Goal: Task Accomplishment & Management: Use online tool/utility

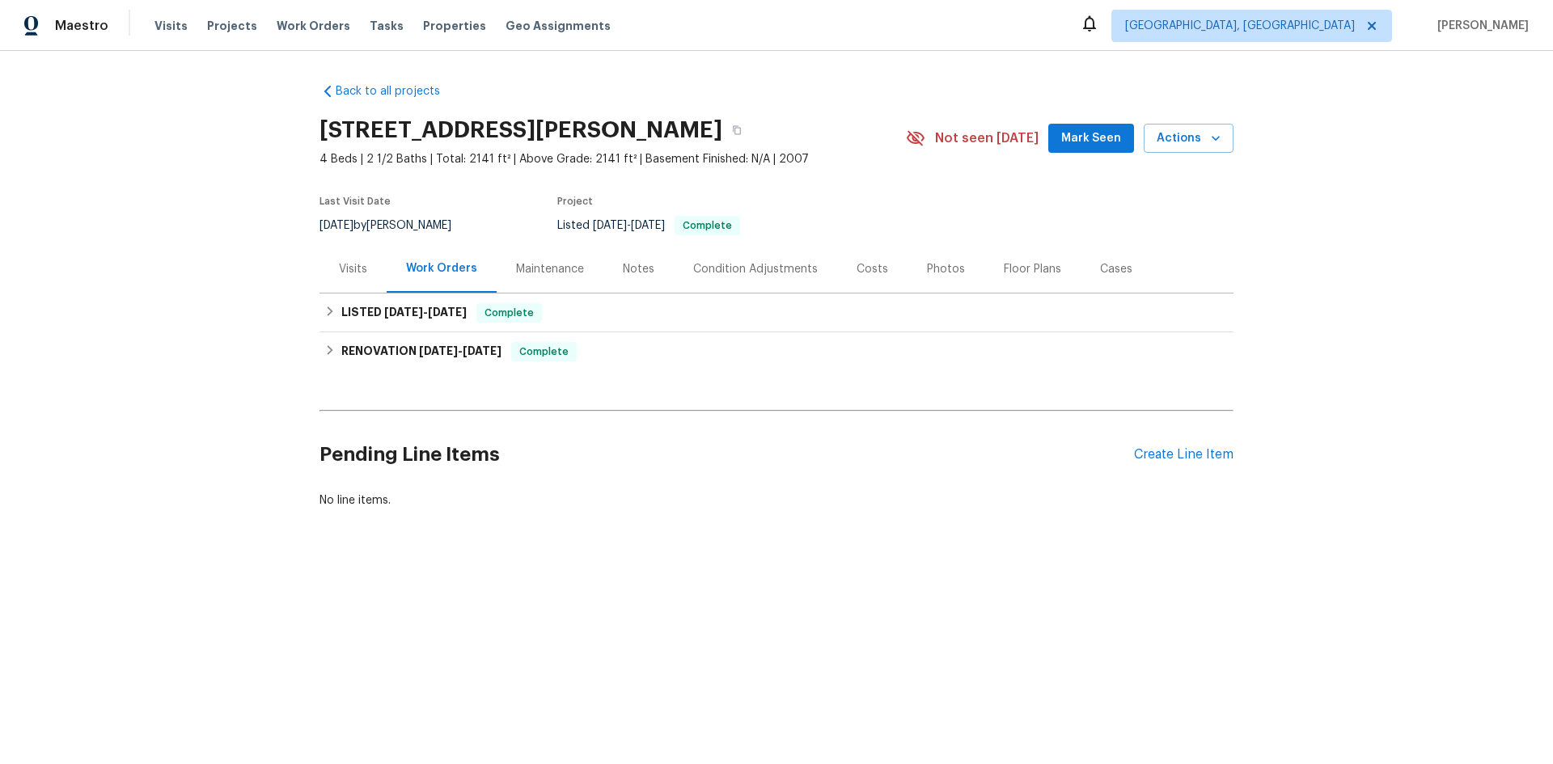
click at [329, 270] on div "Visits" at bounding box center [352, 269] width 67 height 48
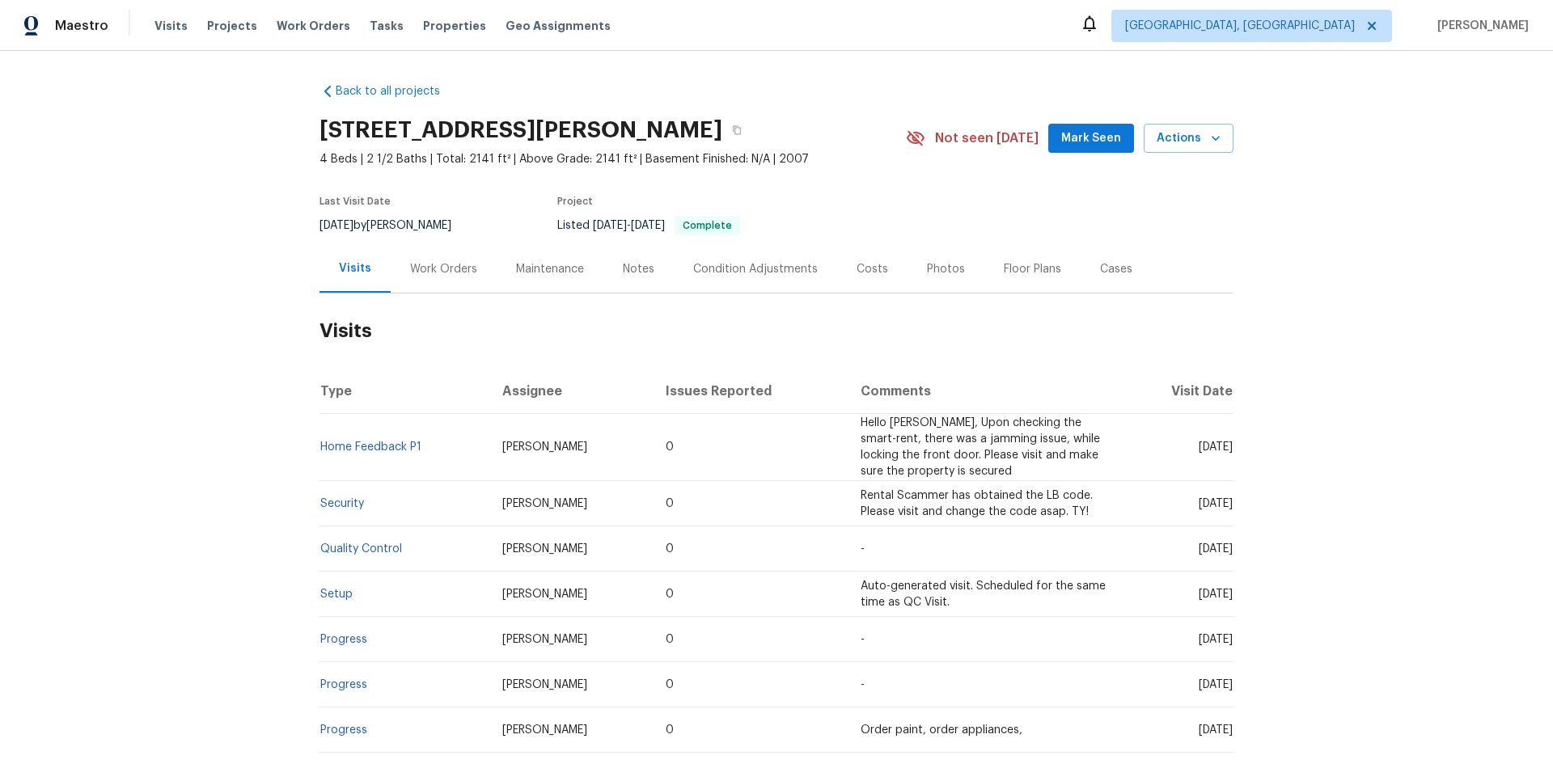
scroll to position [247, 0]
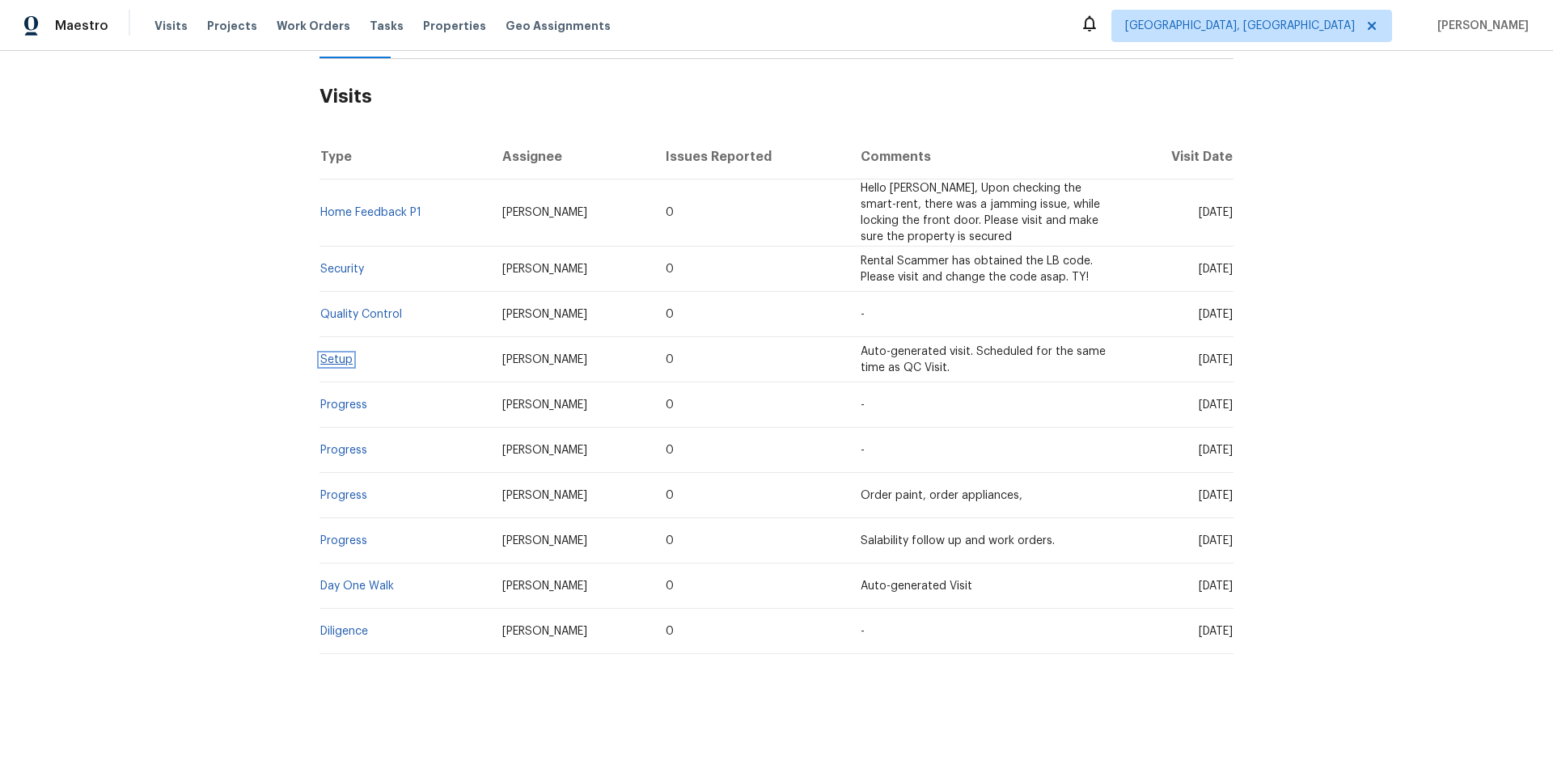
click at [336, 354] on link "Setup" at bounding box center [336, 359] width 32 height 11
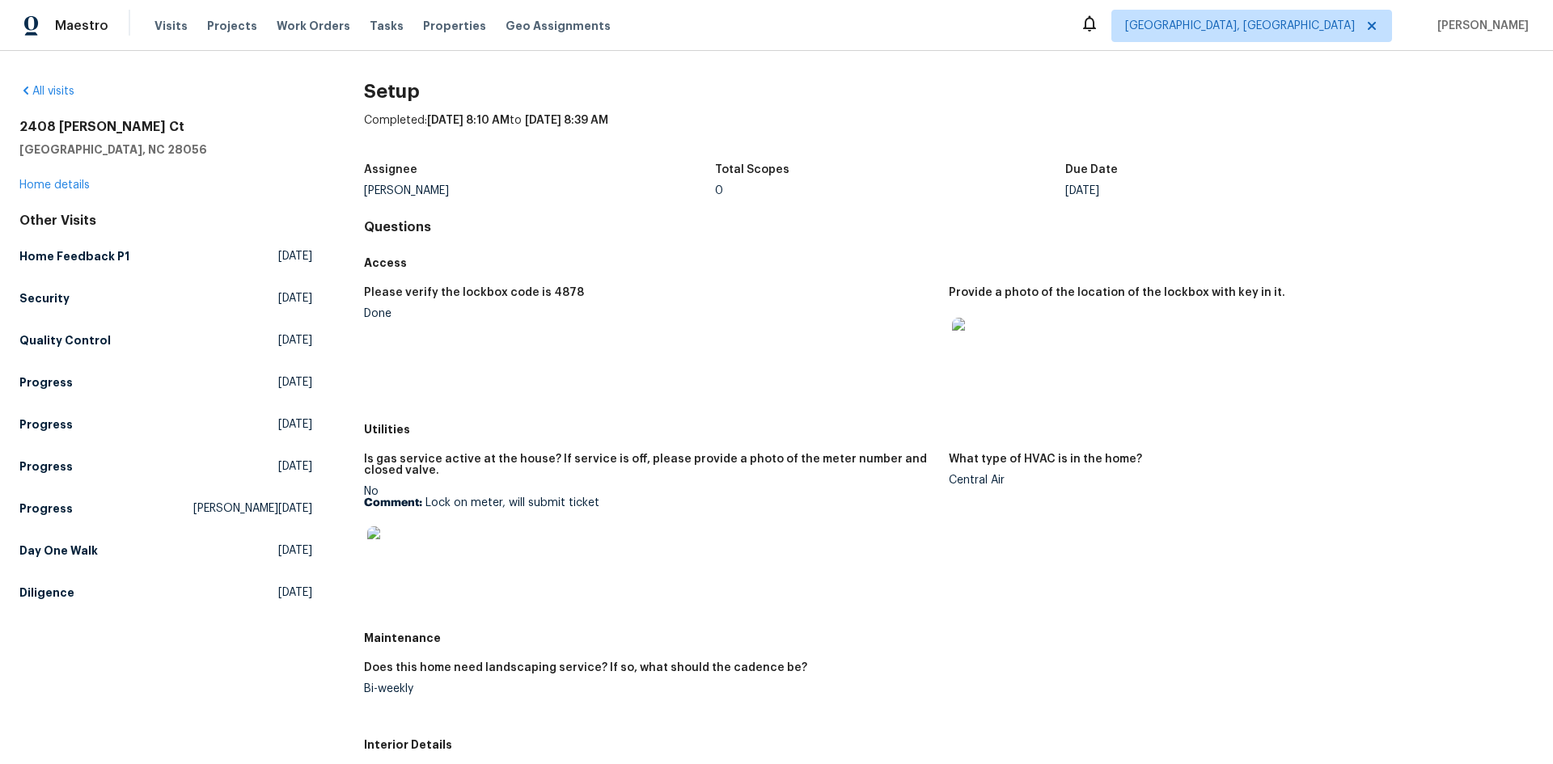
click at [987, 368] on img at bounding box center [978, 344] width 52 height 52
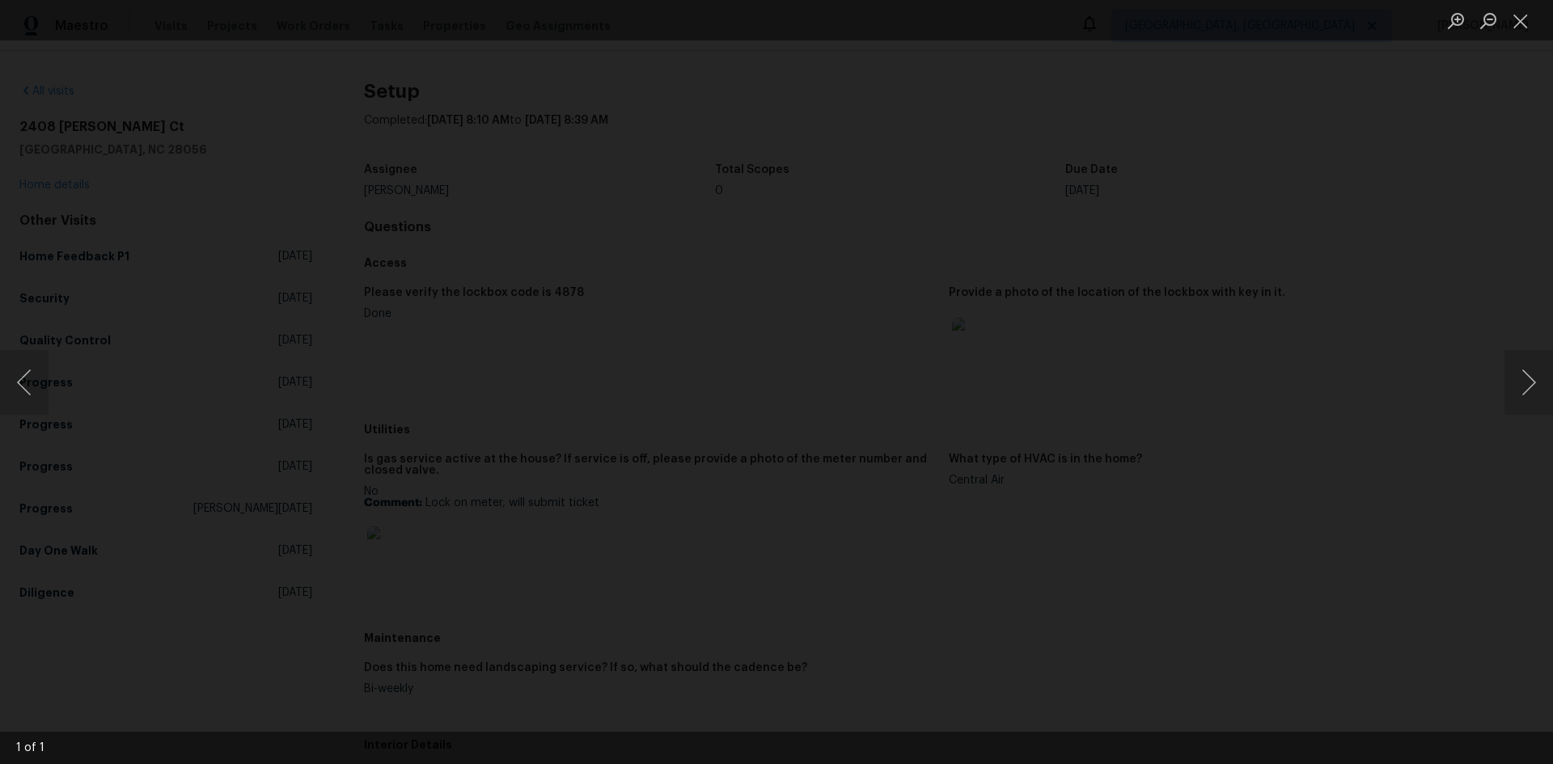
click at [871, 343] on img "Lightbox" at bounding box center [788, 430] width 2114 height 1040
click at [1438, 198] on div "Lightbox" at bounding box center [776, 382] width 1553 height 764
